Goal: Find contact information: Find contact information

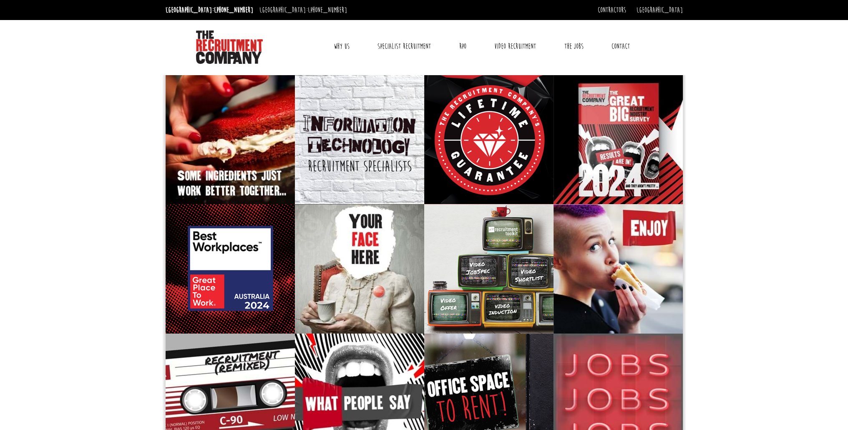
click at [336, 45] on link "Why Us" at bounding box center [342, 46] width 28 height 21
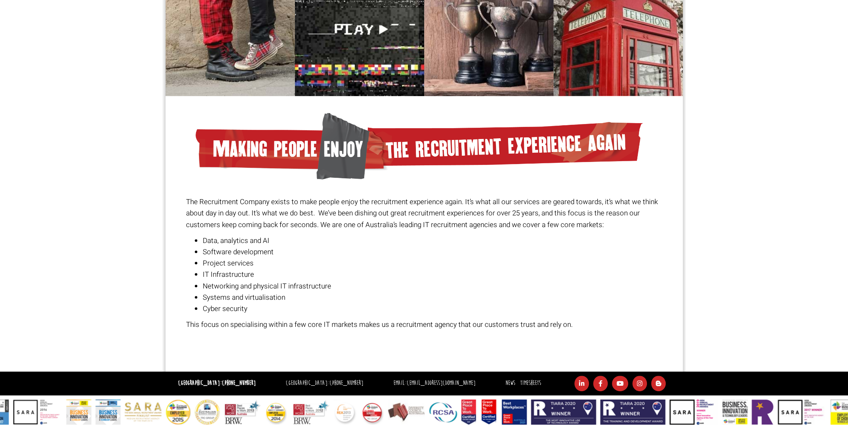
scroll to position [499, 0]
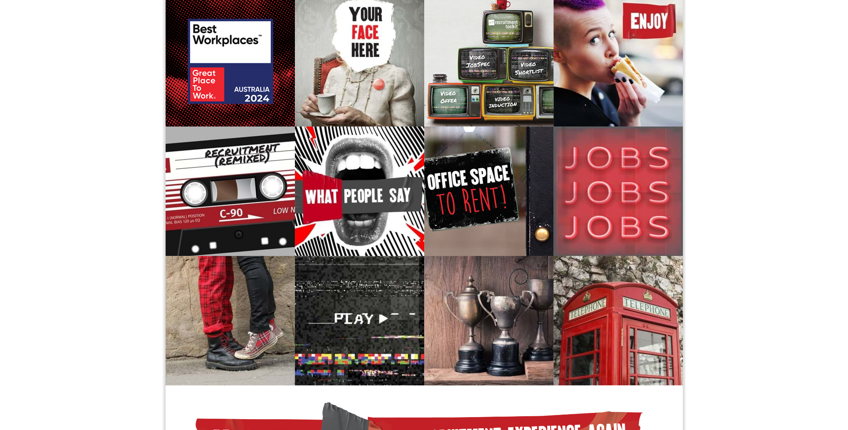
scroll to position [0, 0]
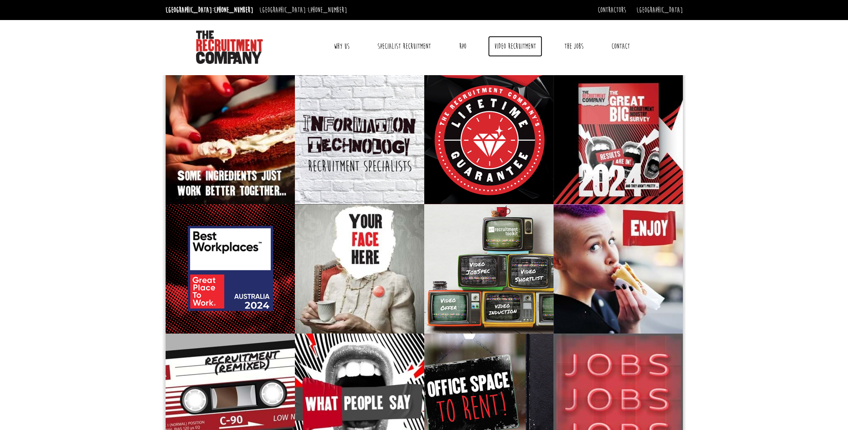
click at [501, 50] on link "Video Recruitment" at bounding box center [515, 46] width 54 height 21
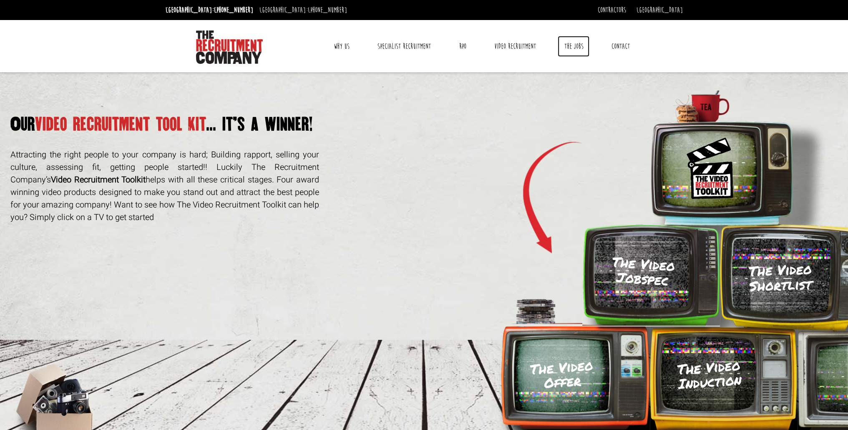
click at [562, 45] on link "The Jobs" at bounding box center [574, 46] width 32 height 21
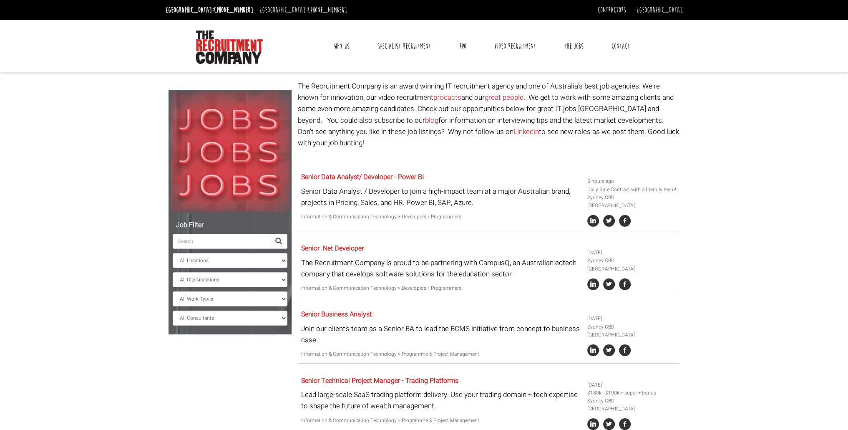
click at [618, 46] on link "Contact" at bounding box center [621, 46] width 31 height 21
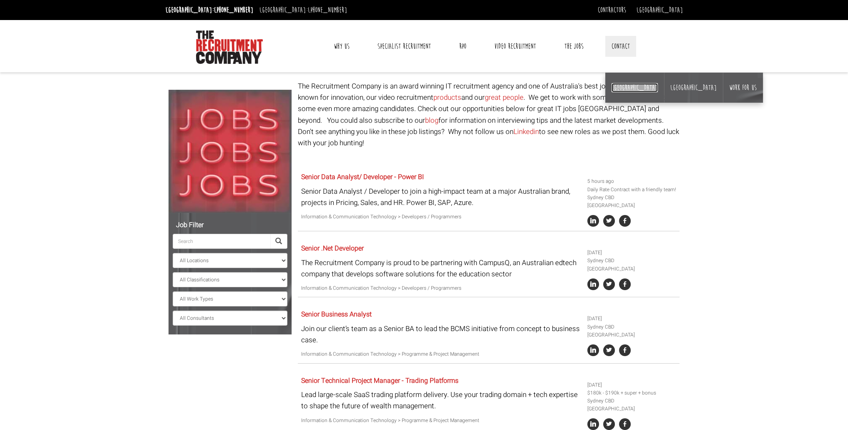
click at [614, 87] on link "[GEOGRAPHIC_DATA]" at bounding box center [635, 87] width 46 height 9
